Goal: Task Accomplishment & Management: Use online tool/utility

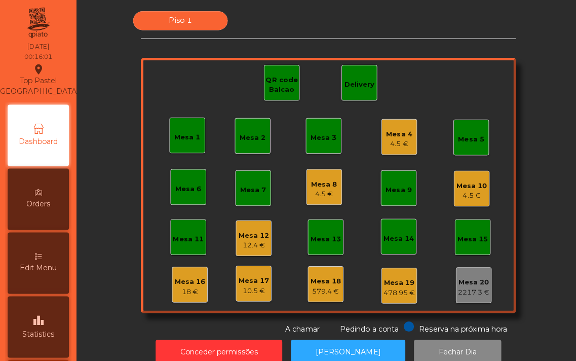
click at [308, 199] on div "Mesa 8 4.5 €" at bounding box center [321, 185] width 35 height 35
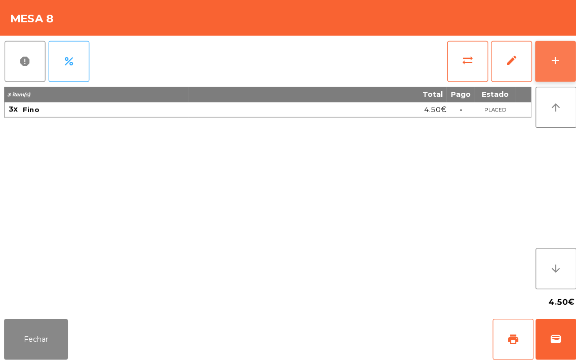
click at [554, 66] on div "add" at bounding box center [551, 60] width 12 height 12
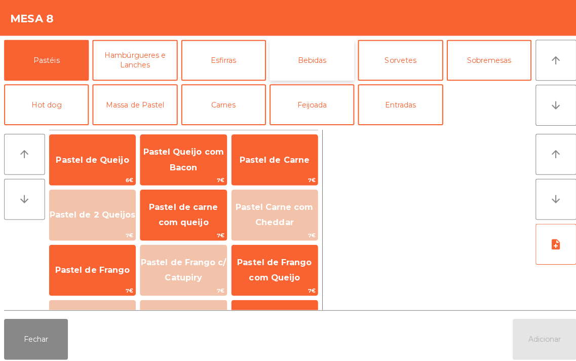
click at [314, 61] on button "Bebidas" at bounding box center [310, 60] width 84 height 41
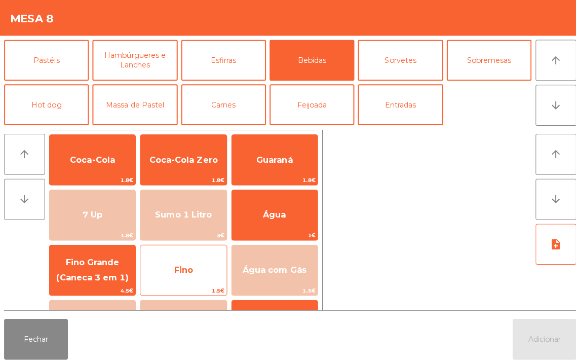
click at [191, 257] on span "Fino" at bounding box center [181, 267] width 85 height 27
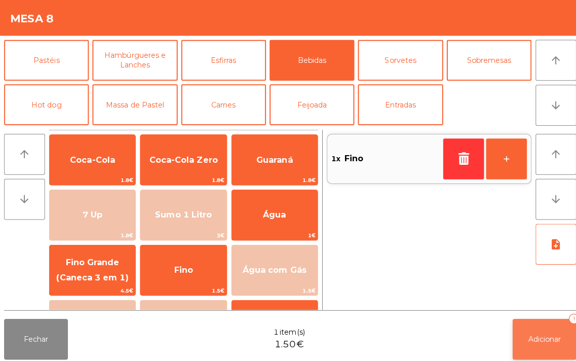
click at [538, 336] on span "Adicionar" at bounding box center [541, 336] width 32 height 9
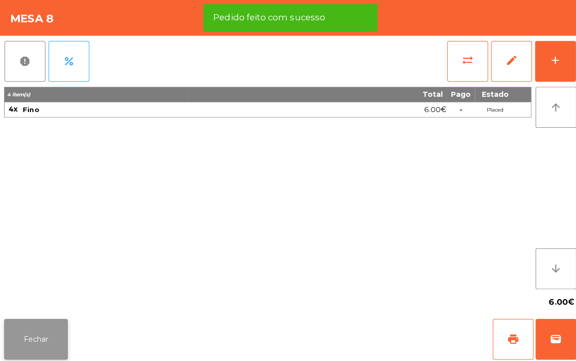
click at [38, 344] on button "Fechar" at bounding box center [35, 336] width 63 height 41
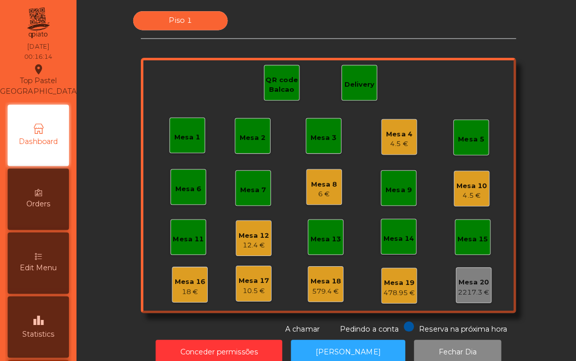
click at [457, 184] on div "Mesa 10" at bounding box center [468, 184] width 30 height 10
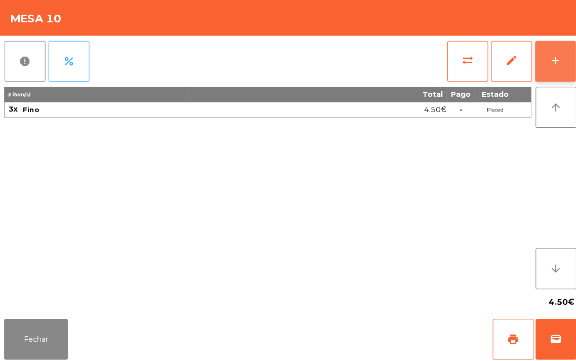
click at [545, 63] on button "add" at bounding box center [551, 61] width 41 height 41
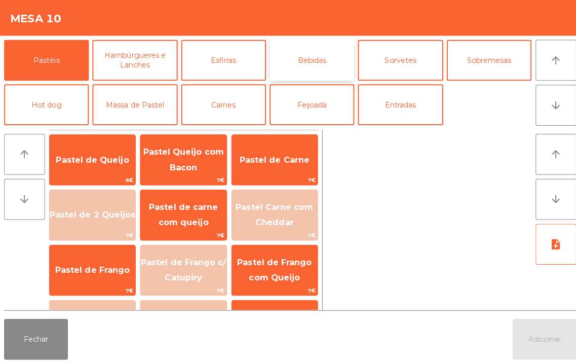
click at [316, 64] on button "Bebidas" at bounding box center [310, 60] width 84 height 41
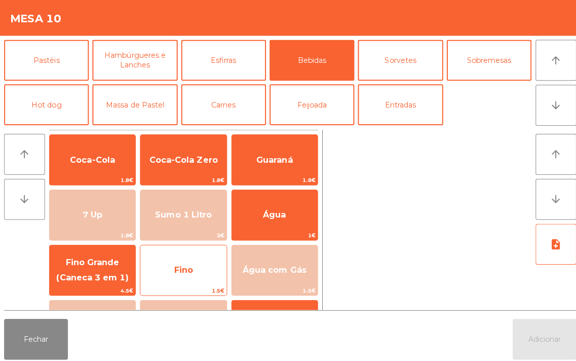
click at [191, 265] on span "Fino" at bounding box center [182, 268] width 19 height 10
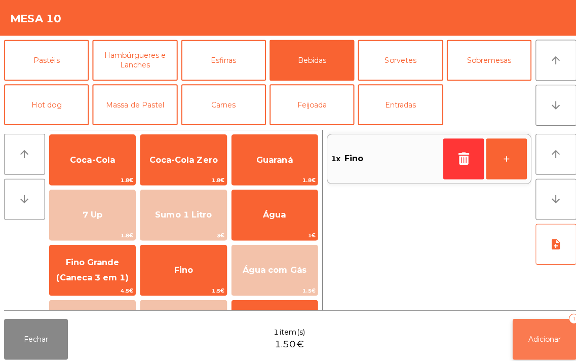
click at [523, 347] on button "Adicionar 1" at bounding box center [540, 336] width 63 height 41
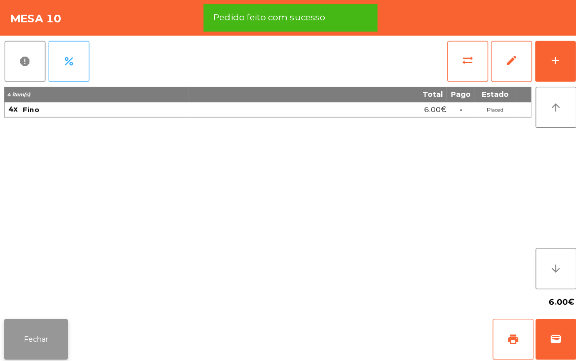
click at [38, 337] on button "Fechar" at bounding box center [35, 336] width 63 height 41
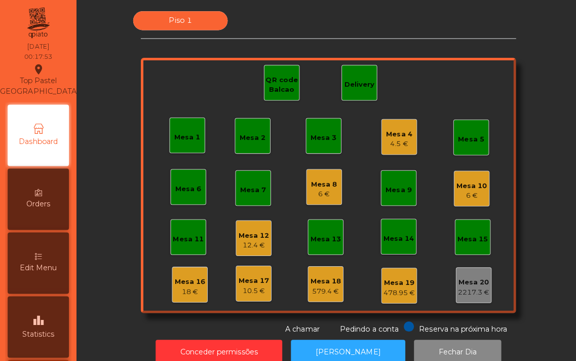
click at [385, 132] on div "Mesa 4" at bounding box center [397, 133] width 26 height 10
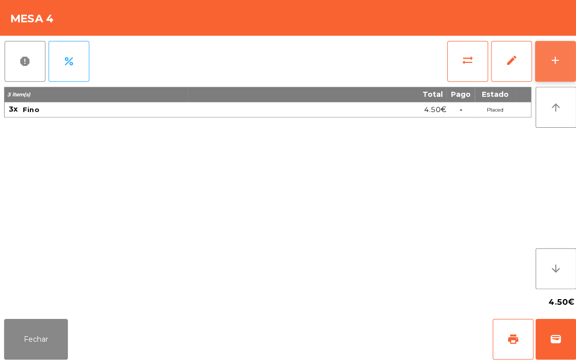
click at [548, 58] on div "add" at bounding box center [551, 60] width 12 height 12
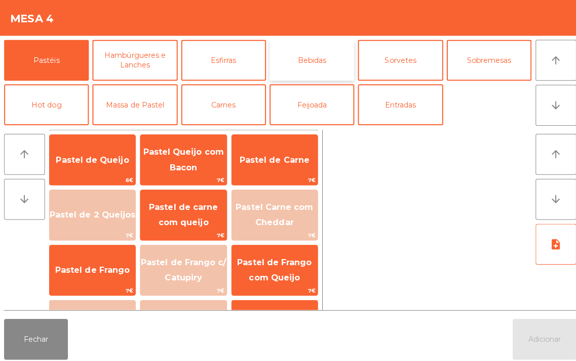
click at [316, 59] on button "Bebidas" at bounding box center [310, 60] width 84 height 41
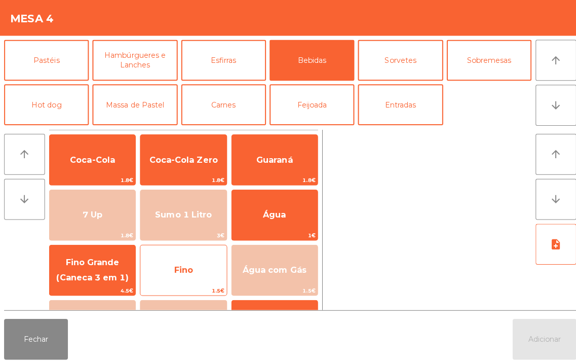
click at [184, 266] on span "Fino" at bounding box center [182, 268] width 19 height 10
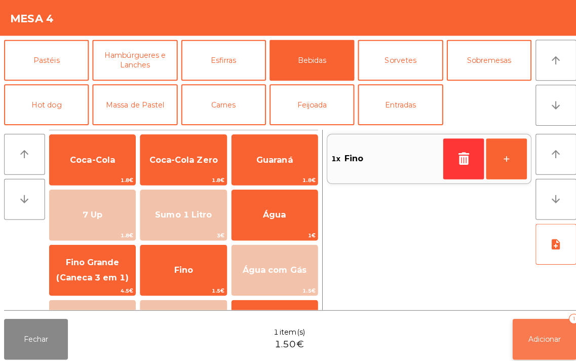
click at [545, 345] on button "Adicionar 1" at bounding box center [540, 336] width 63 height 41
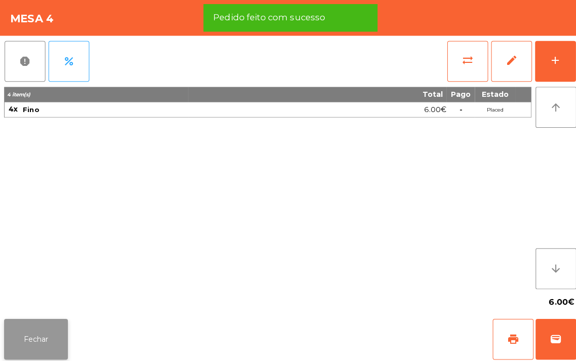
click at [39, 336] on button "Fechar" at bounding box center [35, 336] width 63 height 41
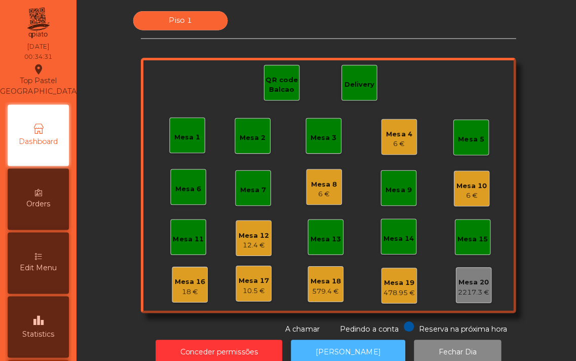
click at [368, 345] on button "[PERSON_NAME]" at bounding box center [346, 349] width 114 height 25
click at [333, 346] on button "[PERSON_NAME]" at bounding box center [346, 349] width 114 height 25
